Goal: Navigation & Orientation: Go to known website

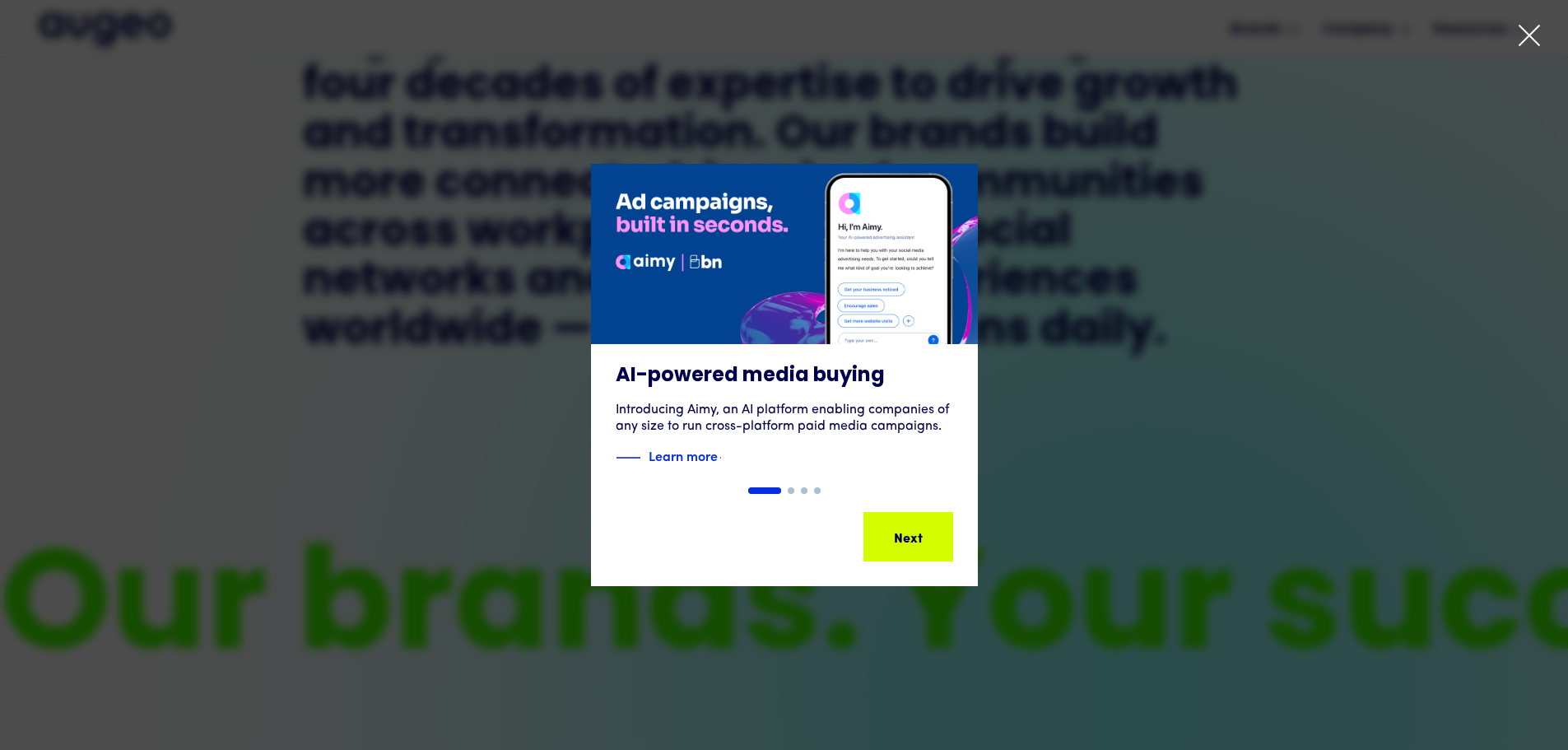
scroll to position [996, 0]
